Goal: Navigation & Orientation: Find specific page/section

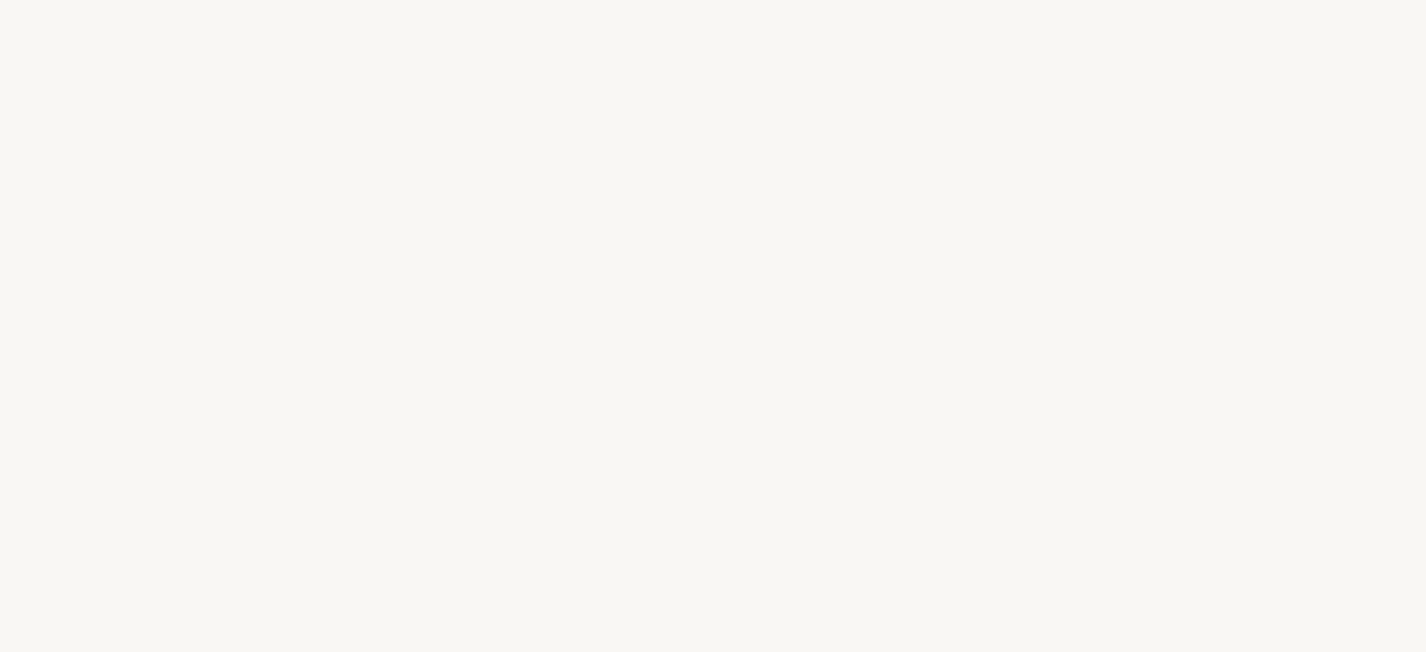
select select "FR"
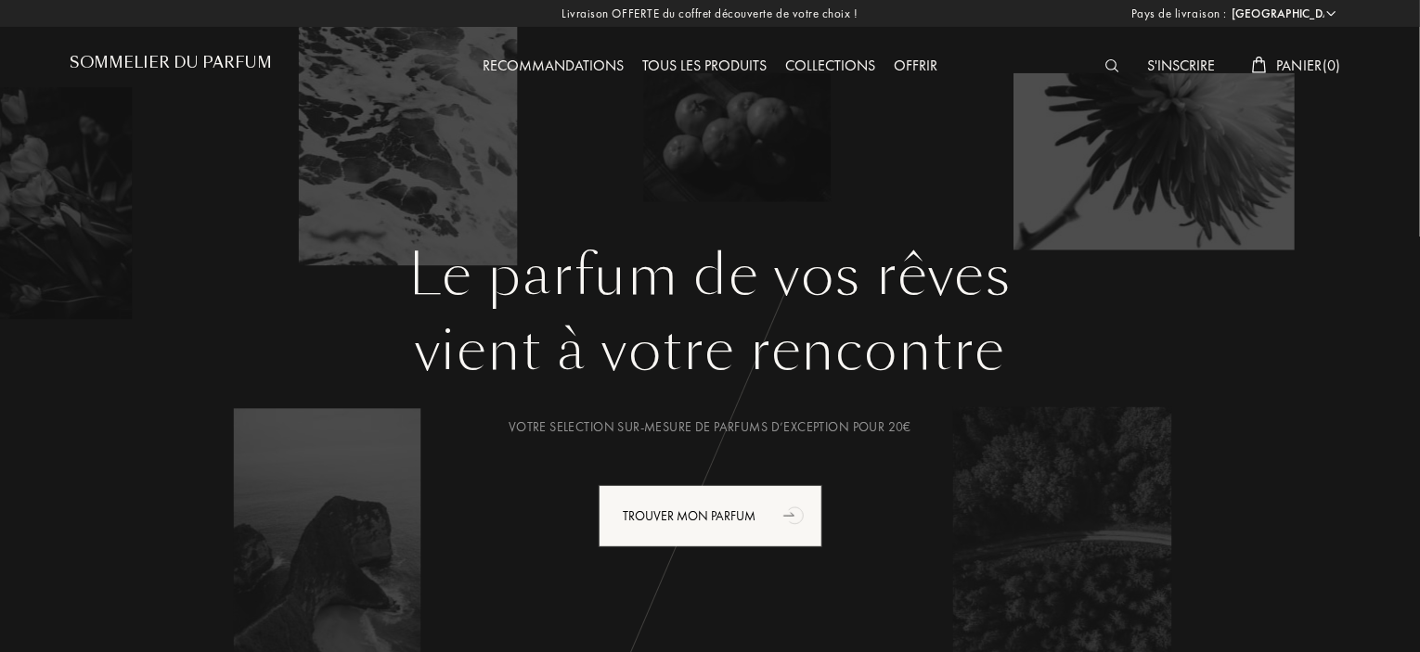
click at [556, 66] on div "Recommandations" at bounding box center [553, 67] width 160 height 24
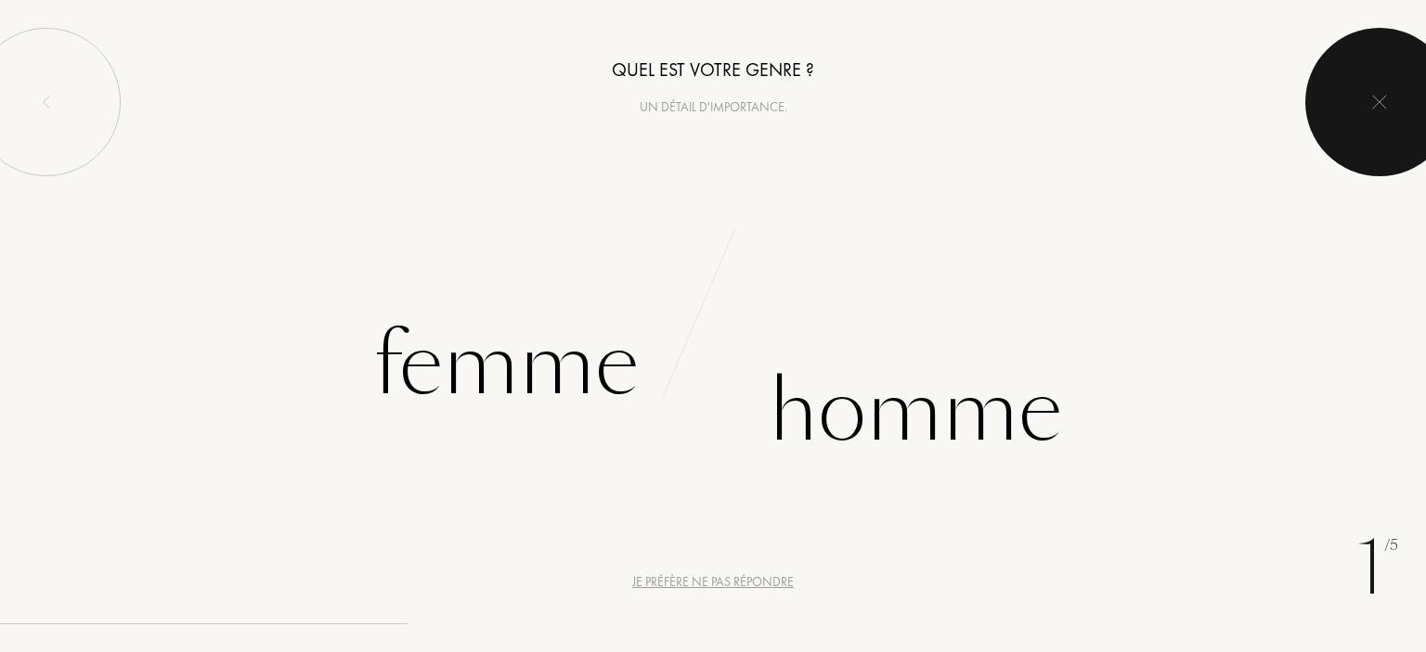
click at [1360, 123] on div at bounding box center [1379, 102] width 149 height 149
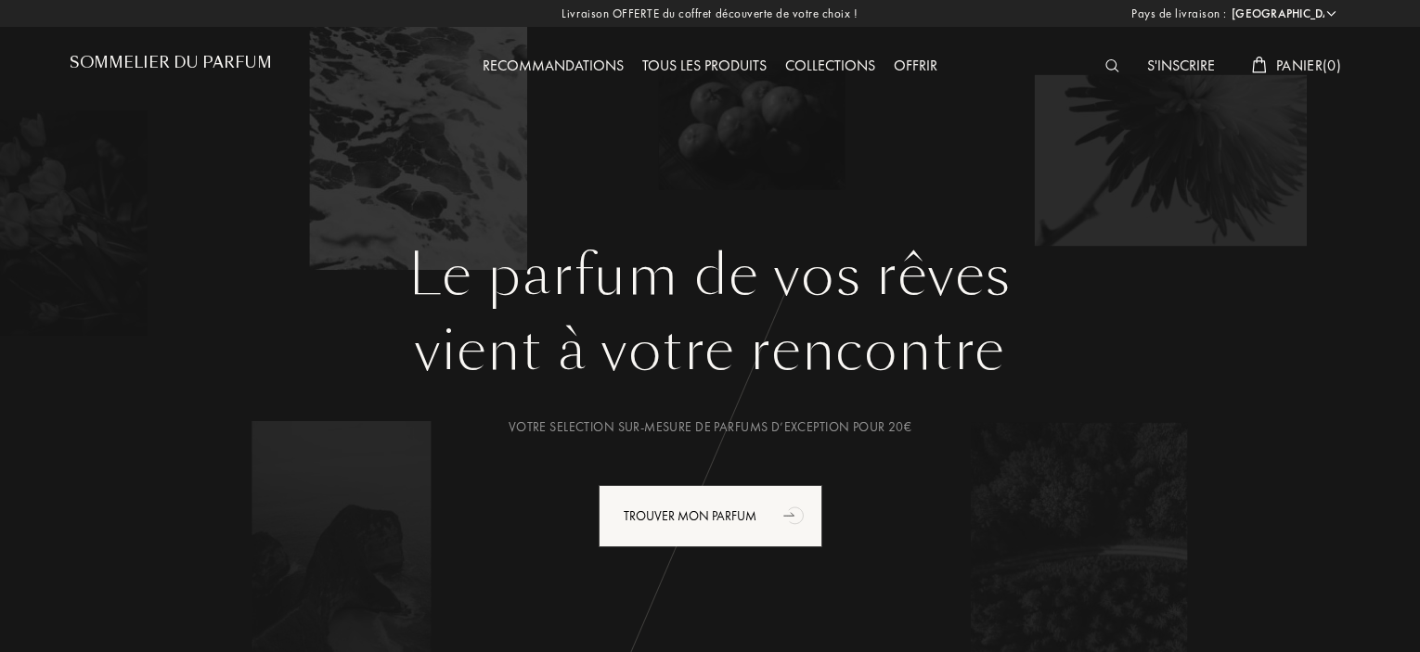
select select "FR"
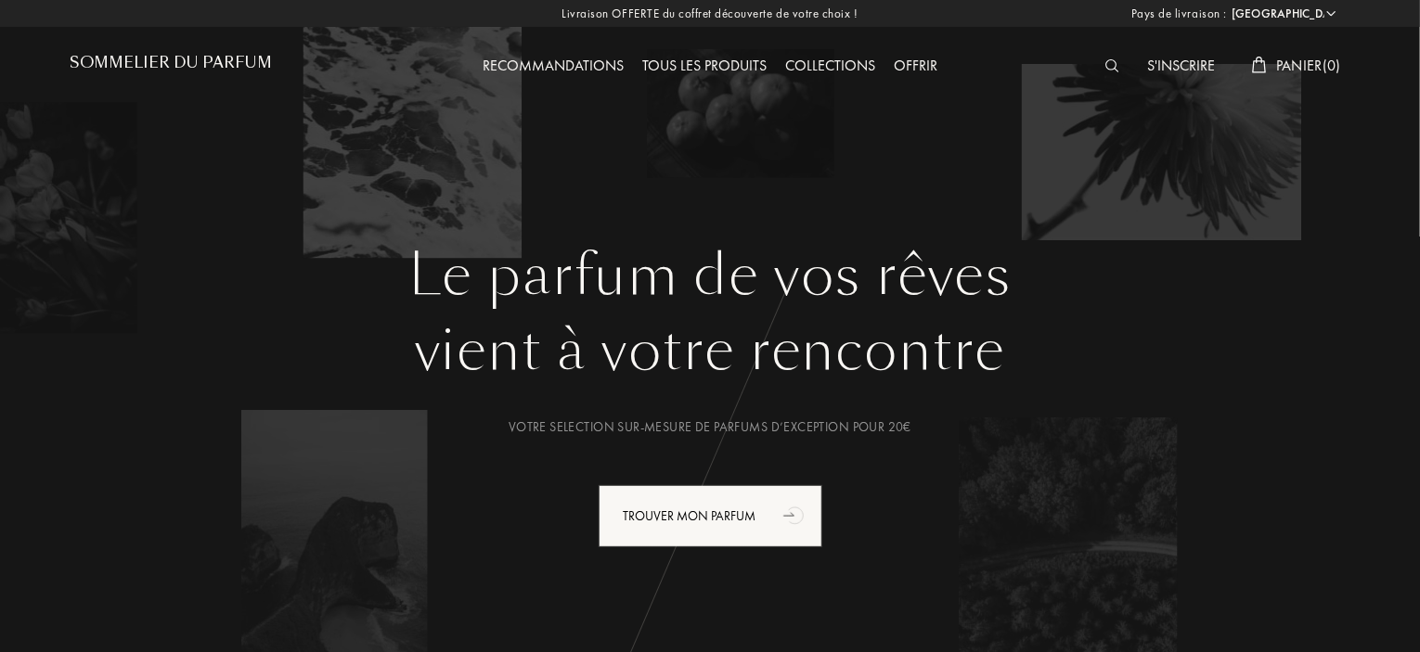
click at [676, 61] on div "Tous les produits" at bounding box center [704, 67] width 143 height 24
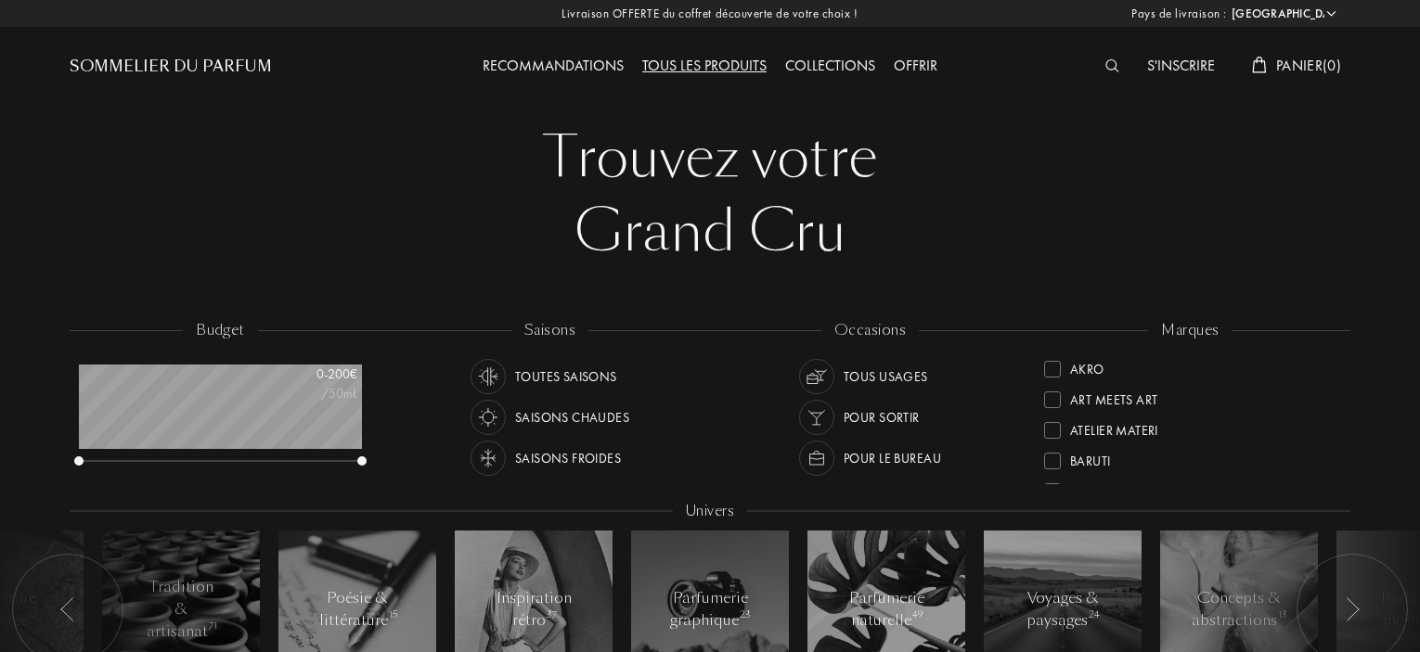
select select "FR"
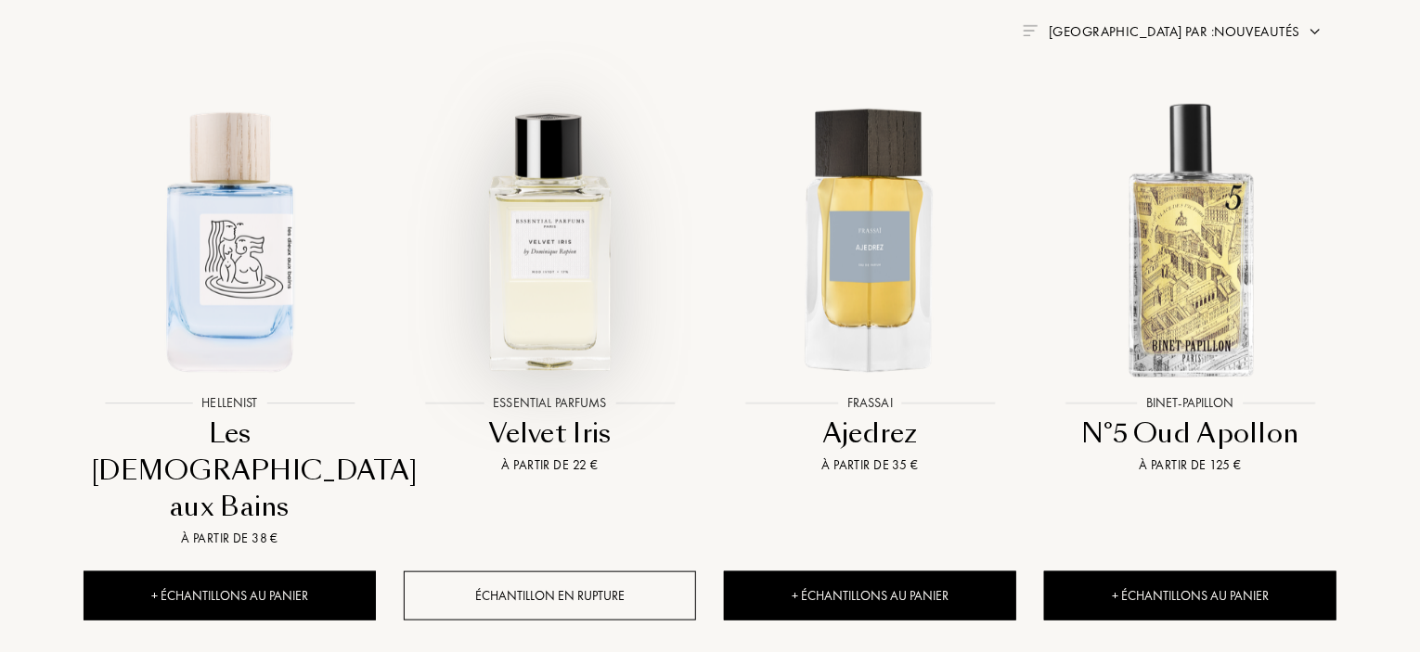
scroll to position [1299, 0]
